Goal: Task Accomplishment & Management: Use online tool/utility

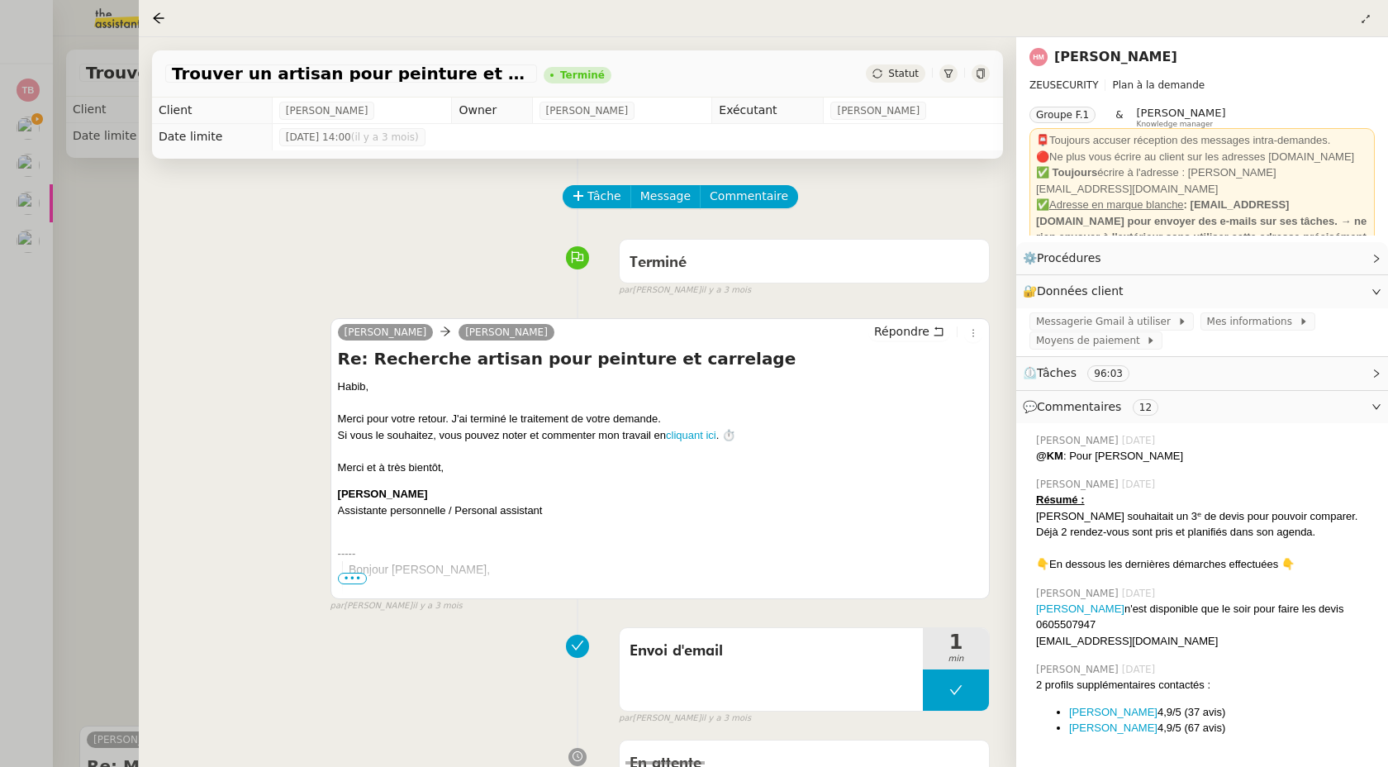
click at [41, 133] on div at bounding box center [694, 383] width 1388 height 767
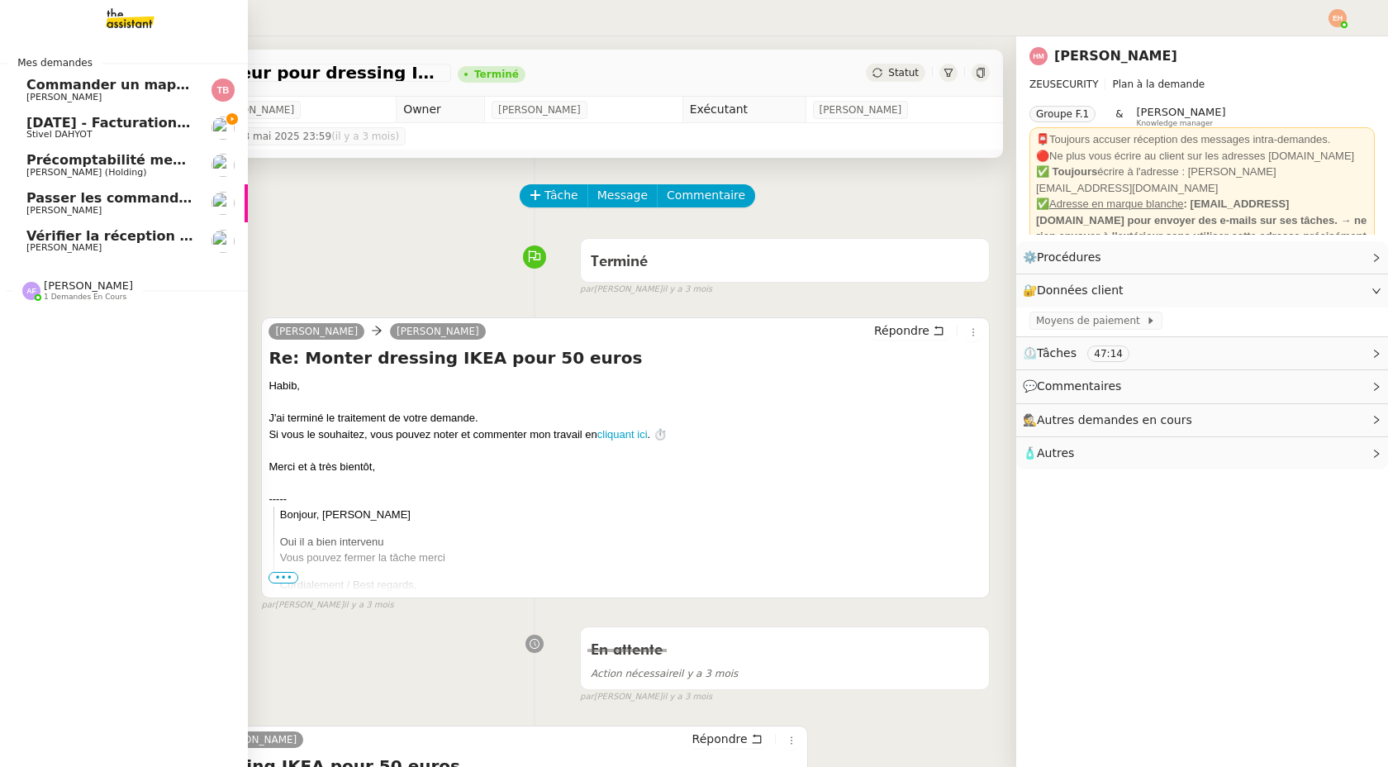
click at [29, 132] on span "Stivel DAHYOT" at bounding box center [59, 134] width 66 height 11
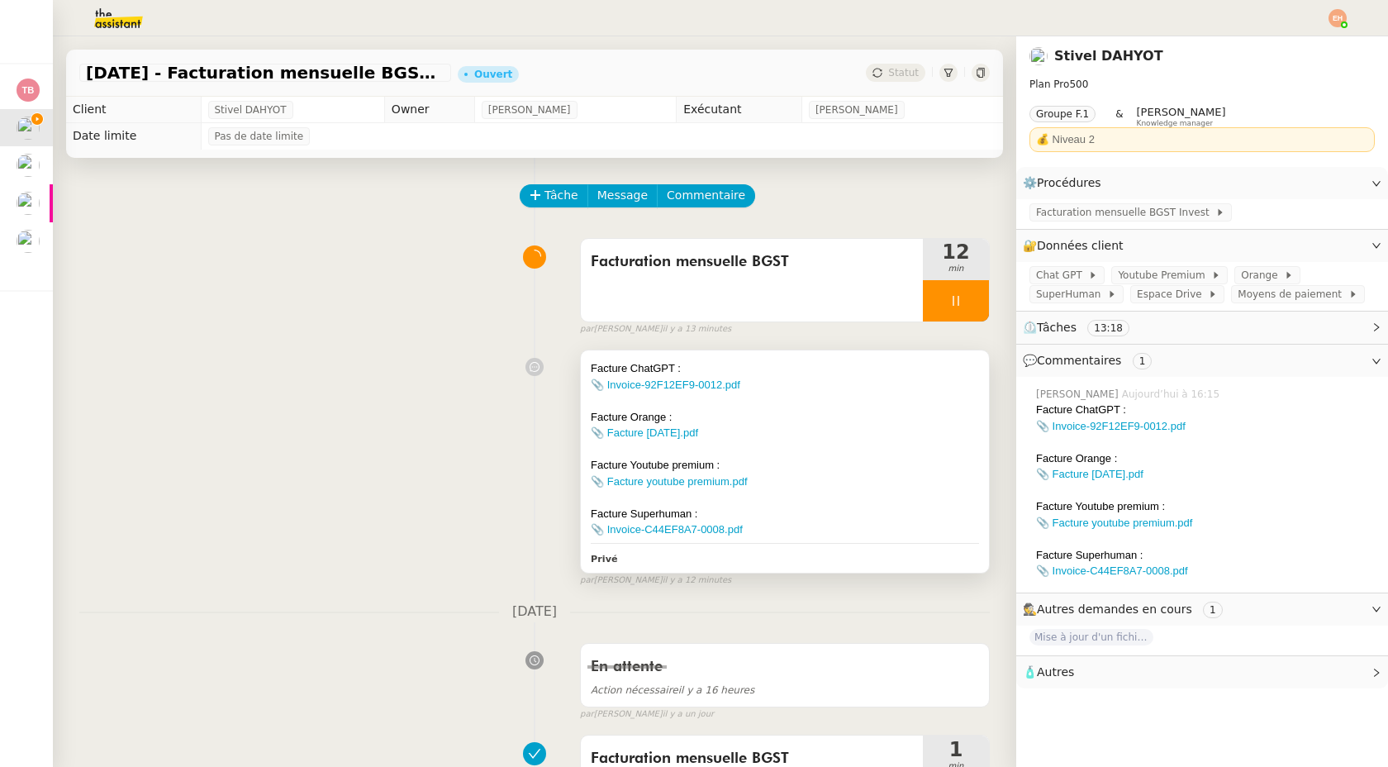
click at [863, 388] on div "📎 Invoice-92F12EF9-0012.pdf" at bounding box center [785, 385] width 388 height 17
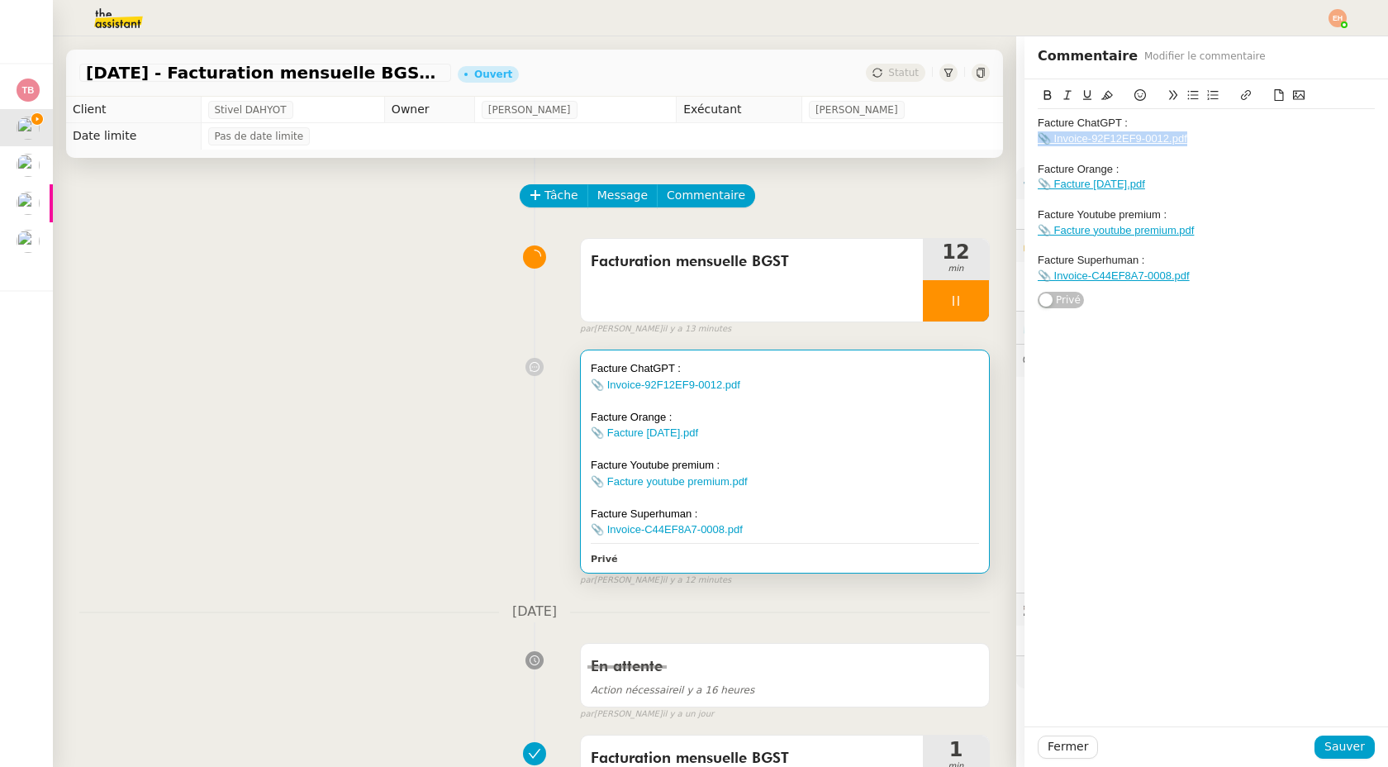
drag, startPoint x: 1203, startPoint y: 139, endPoint x: 1036, endPoint y: 139, distance: 167.8
click at [1036, 139] on div "Facture ChatGPT : 📎 Invoice-92F12EF9-0012.pdf Facture Orange : 📎 Facture [DATE]…" at bounding box center [1207, 194] width 364 height 231
click at [1245, 94] on icon at bounding box center [1246, 95] width 12 height 12
click at [1242, 97] on icon at bounding box center [1246, 95] width 12 height 12
click at [1245, 93] on icon at bounding box center [1246, 95] width 12 height 12
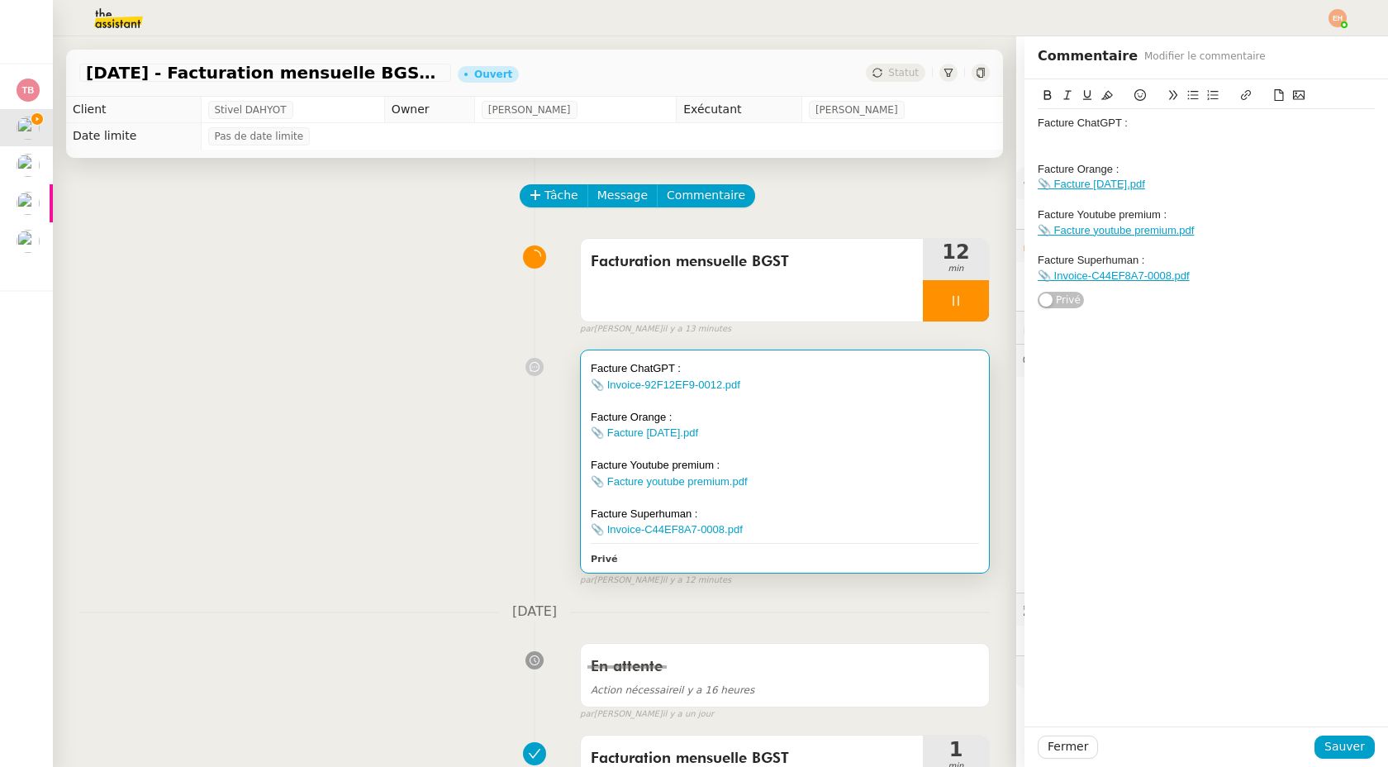
click at [1281, 96] on icon at bounding box center [1280, 95] width 12 height 12
click at [1352, 741] on span "Sauver" at bounding box center [1345, 746] width 40 height 19
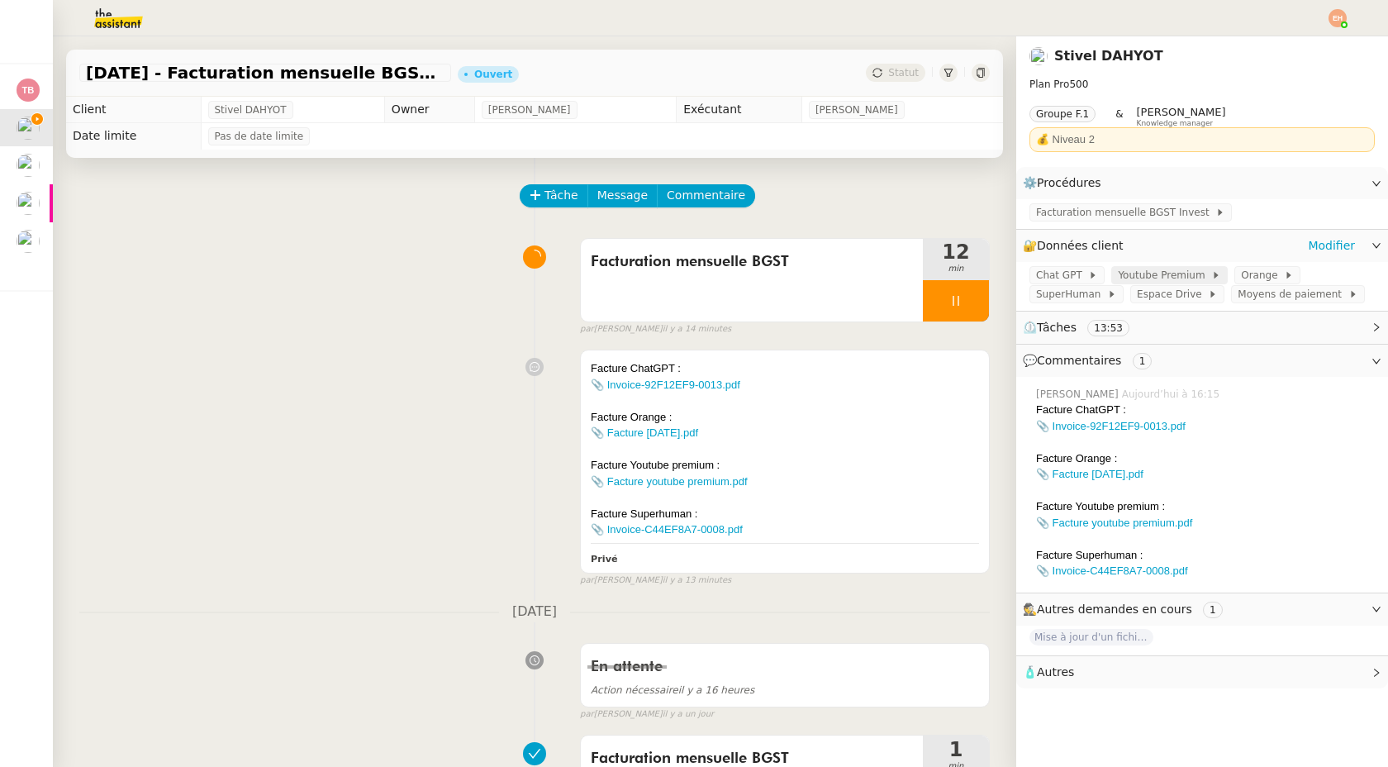
click at [1191, 275] on span "Youtube Premium" at bounding box center [1164, 275] width 93 height 17
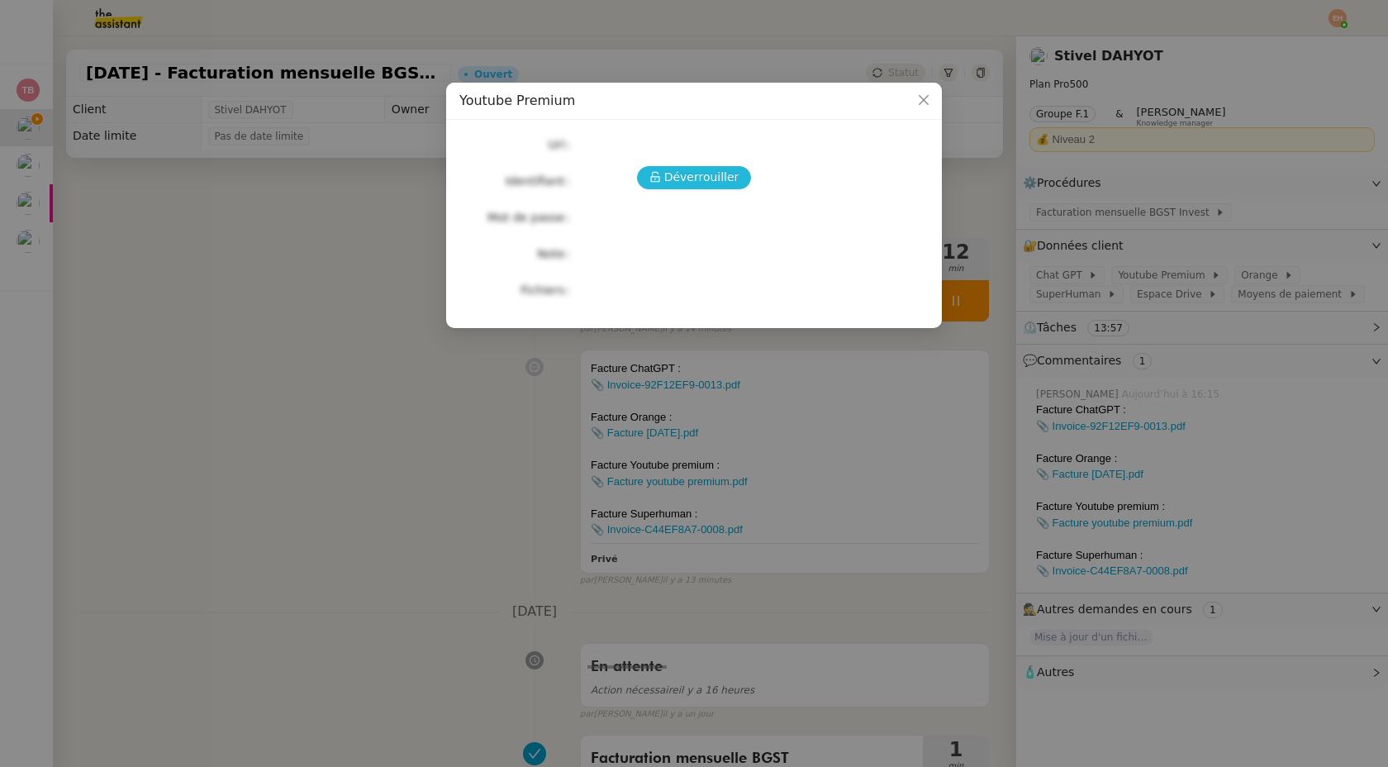
click at [680, 183] on span "Déverrouiller" at bounding box center [701, 177] width 75 height 19
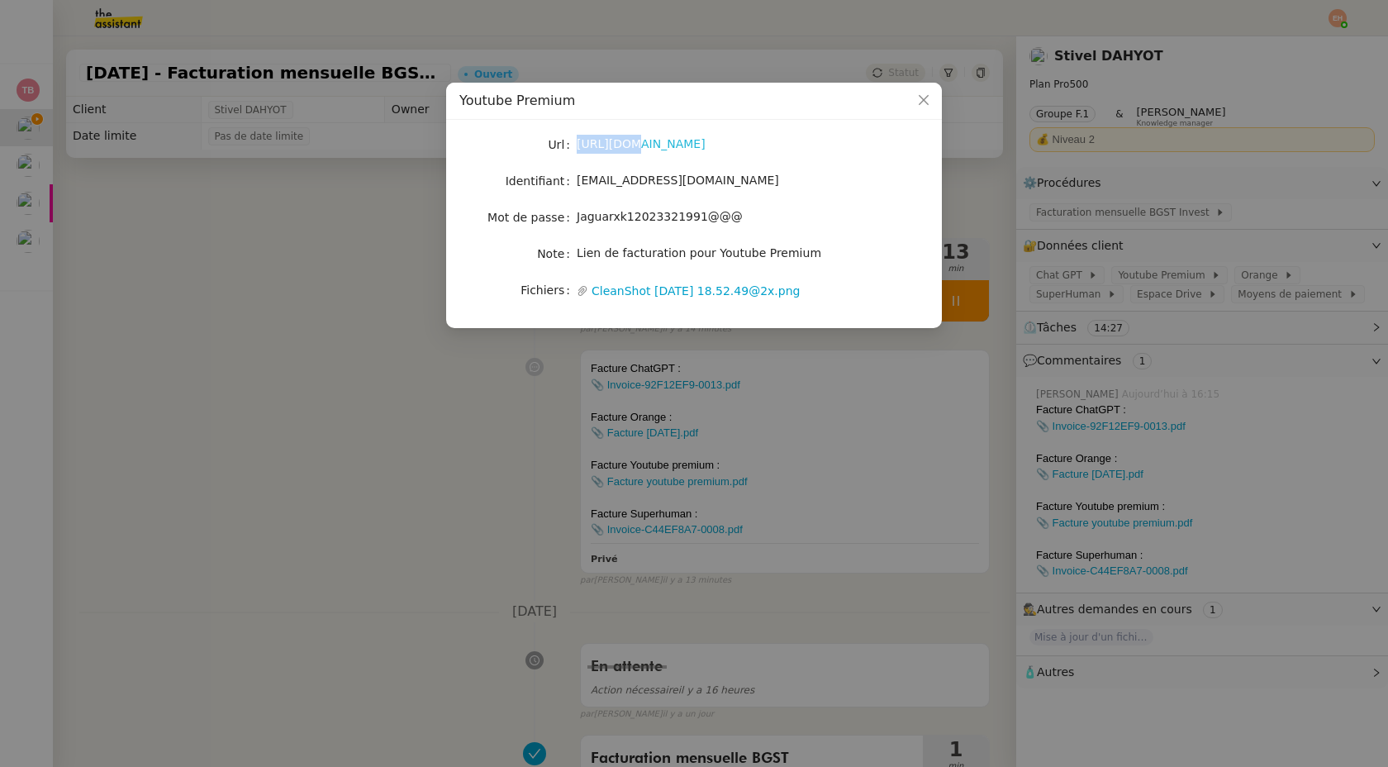
drag, startPoint x: 622, startPoint y: 145, endPoint x: 579, endPoint y: 148, distance: 43.9
click at [578, 148] on link "[URL][DOMAIN_NAME]" at bounding box center [641, 143] width 129 height 13
click at [682, 146] on link "[URL][DOMAIN_NAME]" at bounding box center [641, 143] width 129 height 13
